Goal: Find contact information: Find contact information

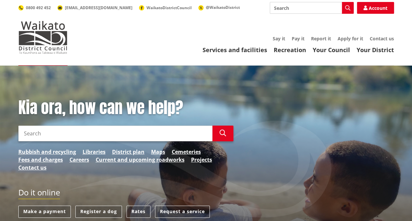
click at [35, 136] on input "Search" at bounding box center [115, 133] width 194 height 16
type input "copies of water invoices"
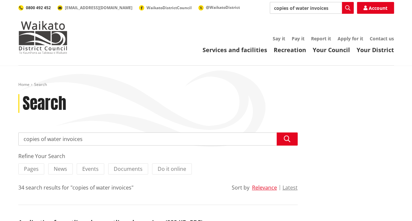
click at [41, 8] on span "0800 492 452" at bounding box center [38, 8] width 25 height 6
click at [373, 6] on link "Account" at bounding box center [375, 8] width 37 height 12
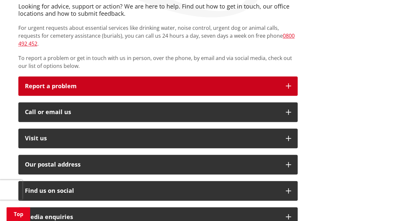
scroll to position [140, 0]
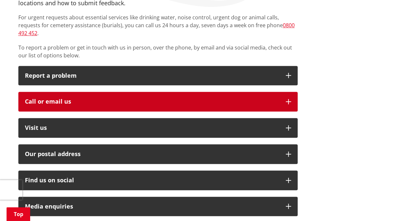
click at [79, 98] on div "Call or email us" at bounding box center [152, 101] width 254 height 7
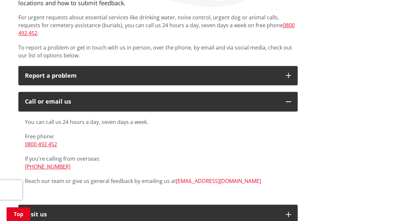
click at [192, 177] on link "[EMAIL_ADDRESS][DOMAIN_NAME]" at bounding box center [218, 180] width 85 height 7
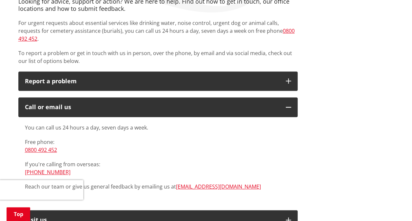
scroll to position [134, 0]
